Goal: Information Seeking & Learning: Learn about a topic

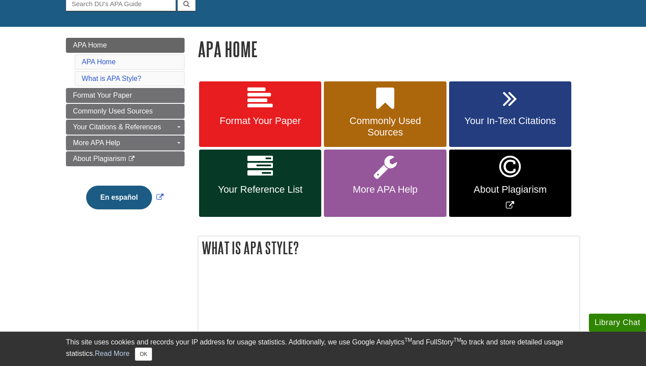
scroll to position [95, 0]
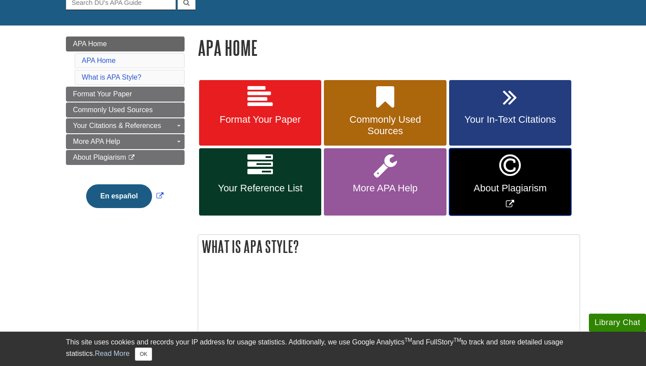
click at [522, 181] on link "About Plagiarism" at bounding box center [510, 181] width 122 height 67
click at [368, 132] on span "Commonly Used Sources" at bounding box center [384, 125] width 109 height 23
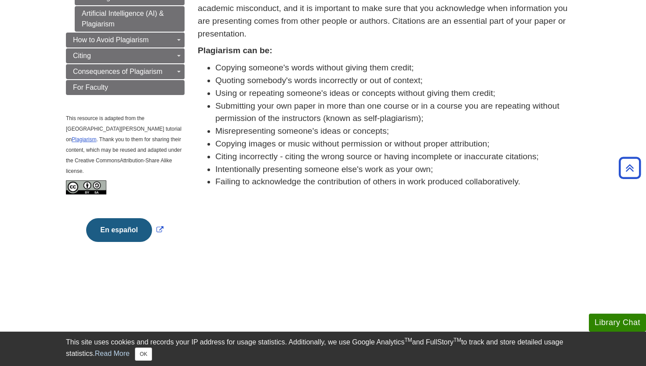
scroll to position [95, 0]
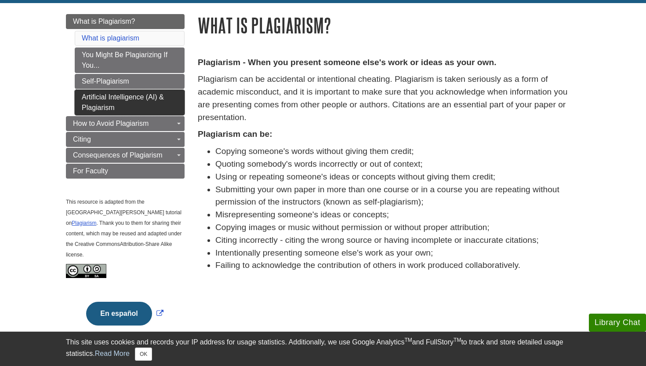
click at [158, 105] on link "Artificial Intelligence (AI) & Plagiarism" at bounding box center [130, 102] width 110 height 25
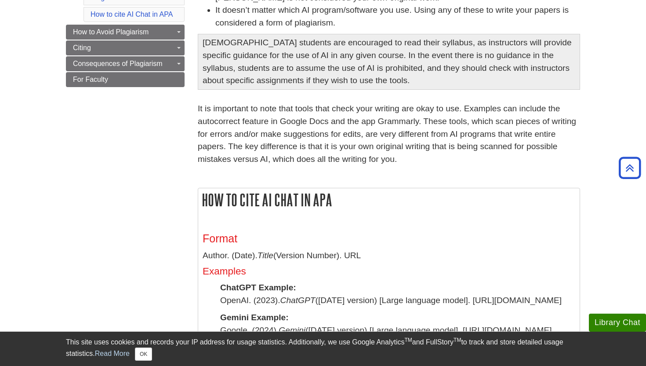
scroll to position [217, 0]
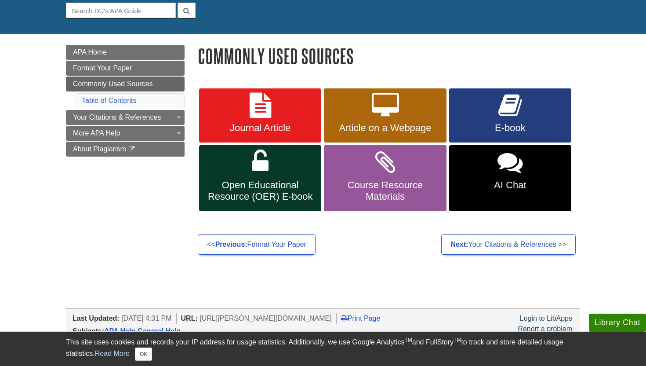
scroll to position [86, 0]
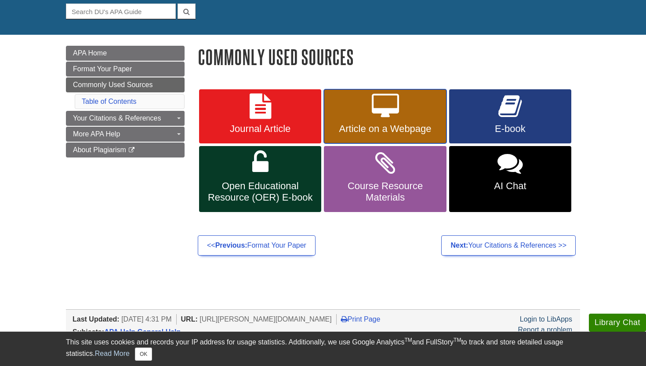
click at [379, 127] on span "Article on a Webpage" at bounding box center [384, 128] width 109 height 11
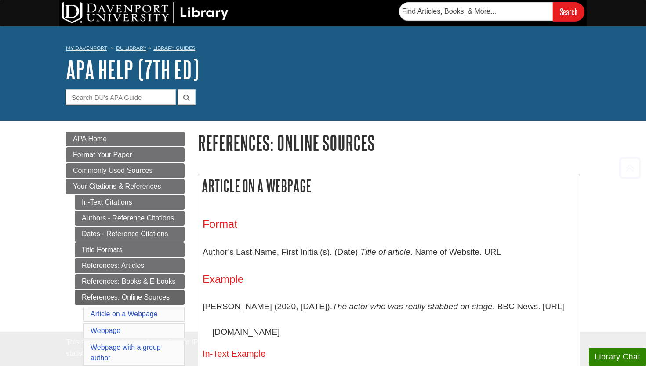
scroll to position [174, 0]
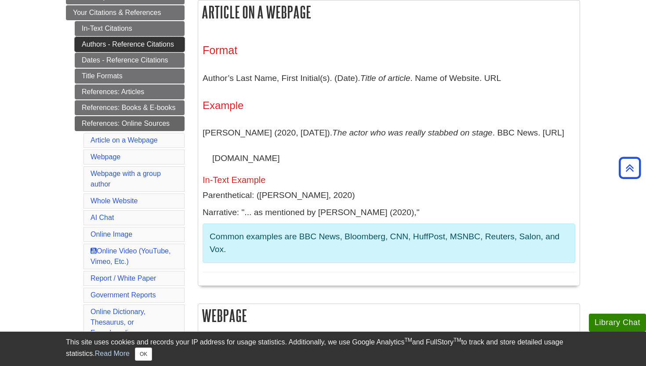
click at [144, 42] on link "Authors - Reference Citations" at bounding box center [130, 44] width 110 height 15
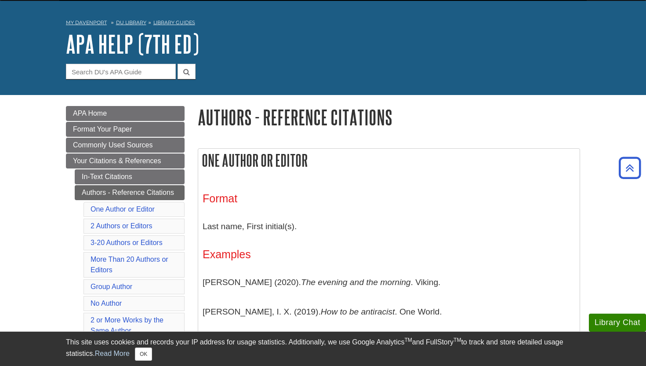
scroll to position [10, 0]
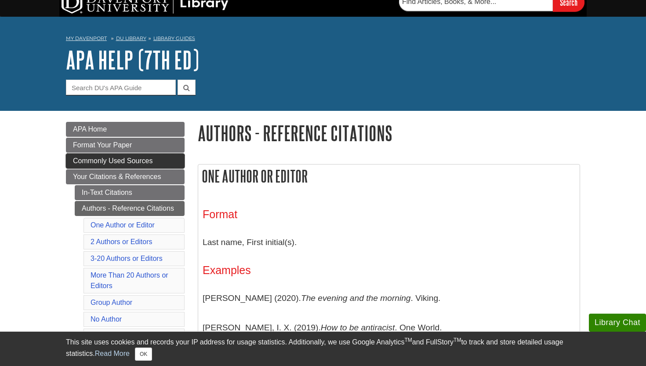
click at [141, 163] on span "Commonly Used Sources" at bounding box center [113, 160] width 80 height 7
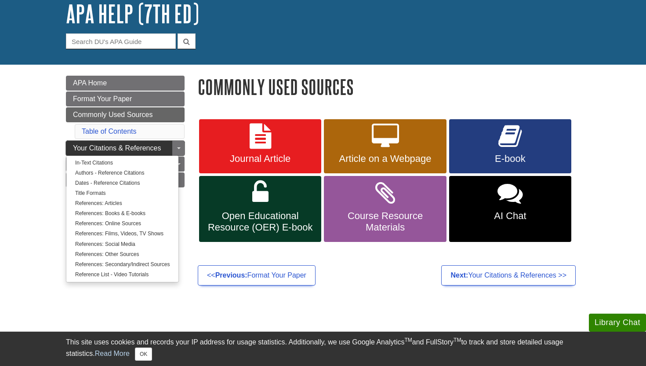
scroll to position [58, 0]
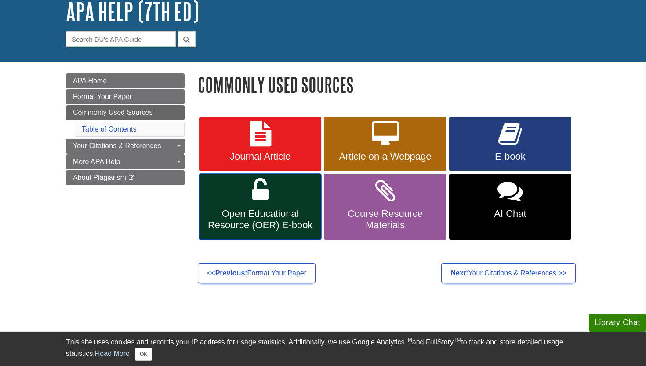
click at [247, 205] on link "Open Educational Resource (OER) E-book" at bounding box center [260, 207] width 122 height 66
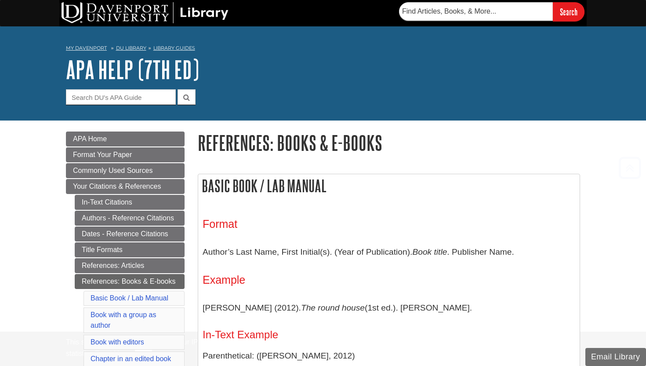
scroll to position [1840, 0]
